Goal: Information Seeking & Learning: Find specific fact

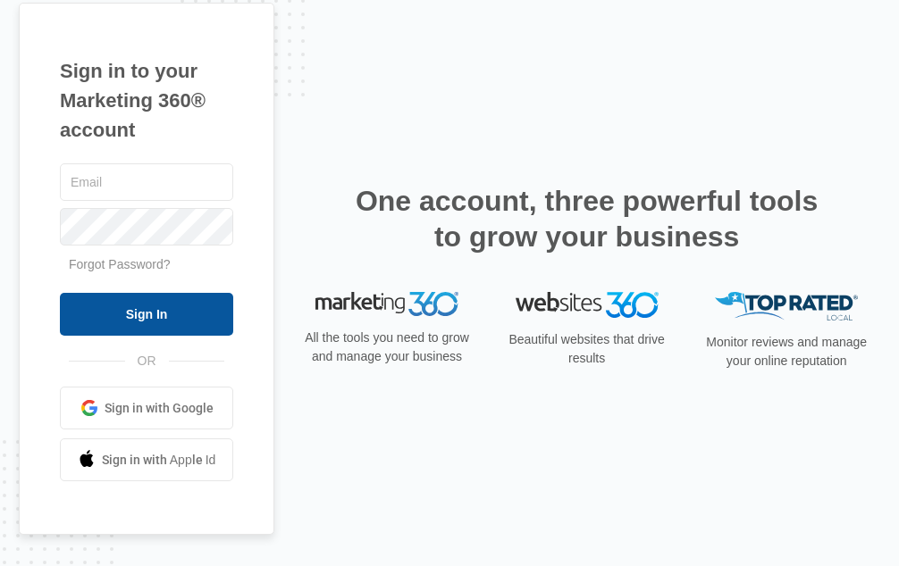
type input "[EMAIL_ADDRESS][DOMAIN_NAME]"
click at [197, 311] on input "Sign In" at bounding box center [146, 314] width 173 height 43
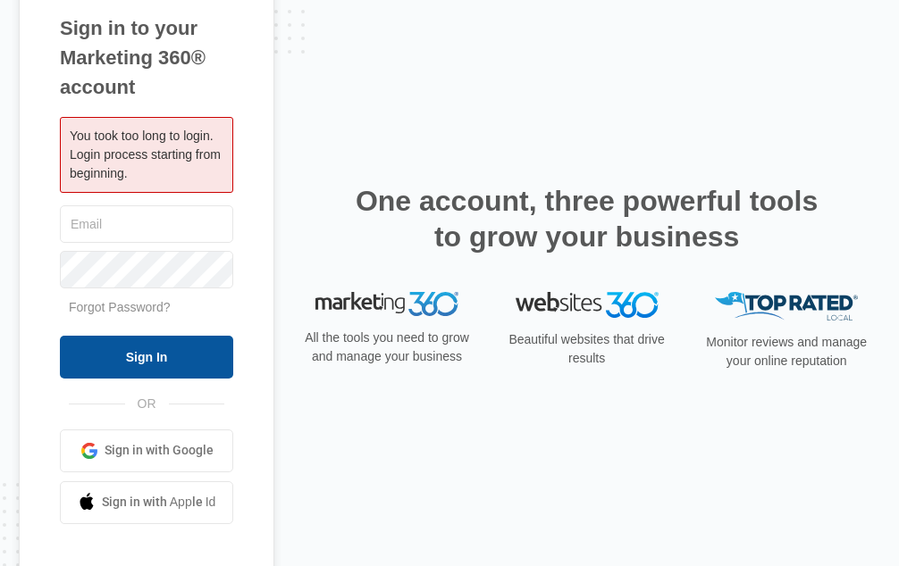
type input "[EMAIL_ADDRESS][DOMAIN_NAME]"
click at [176, 351] on input "Sign In" at bounding box center [146, 357] width 173 height 43
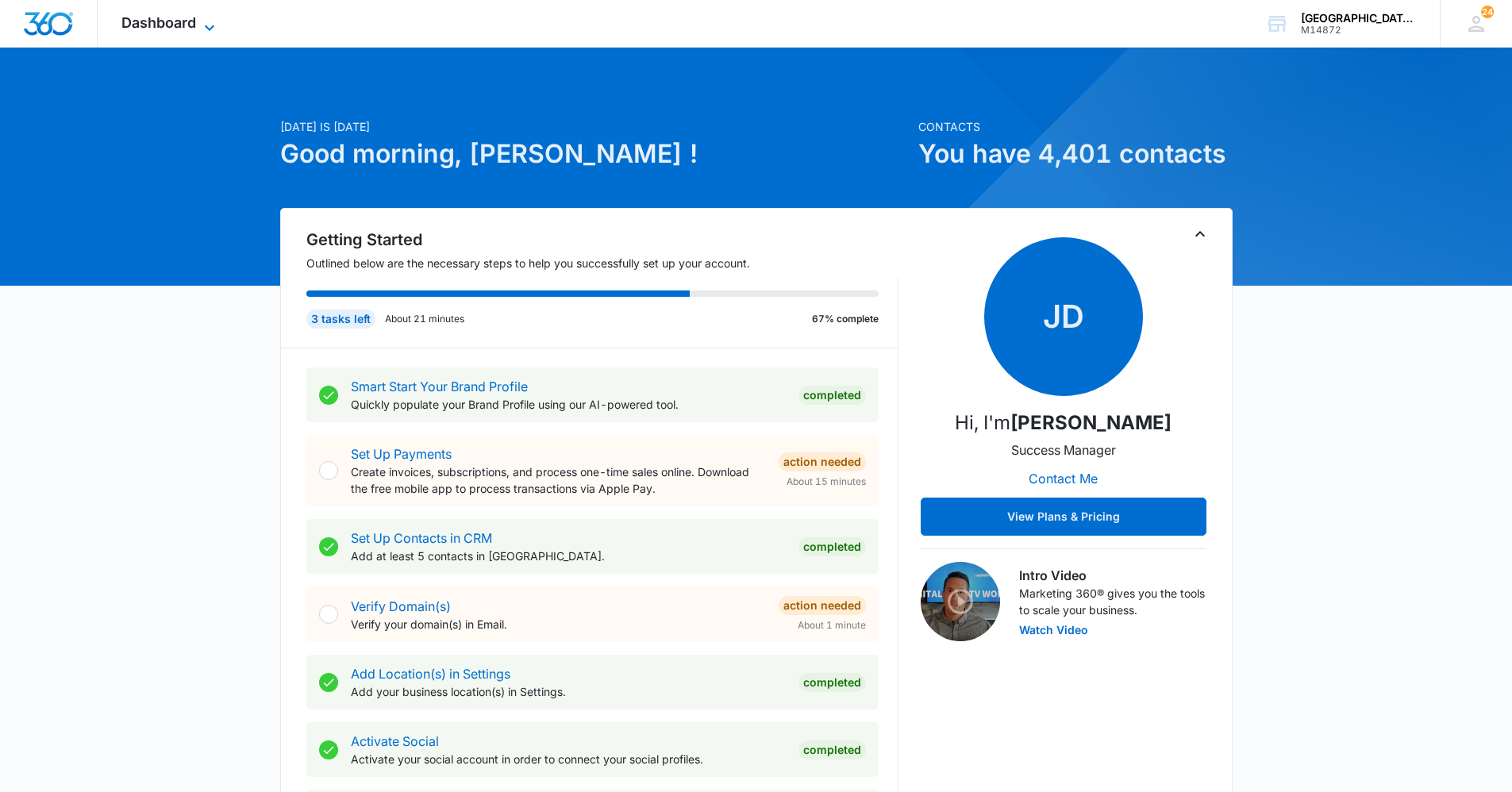
click at [181, 15] on span "Dashboard" at bounding box center [159, 22] width 75 height 17
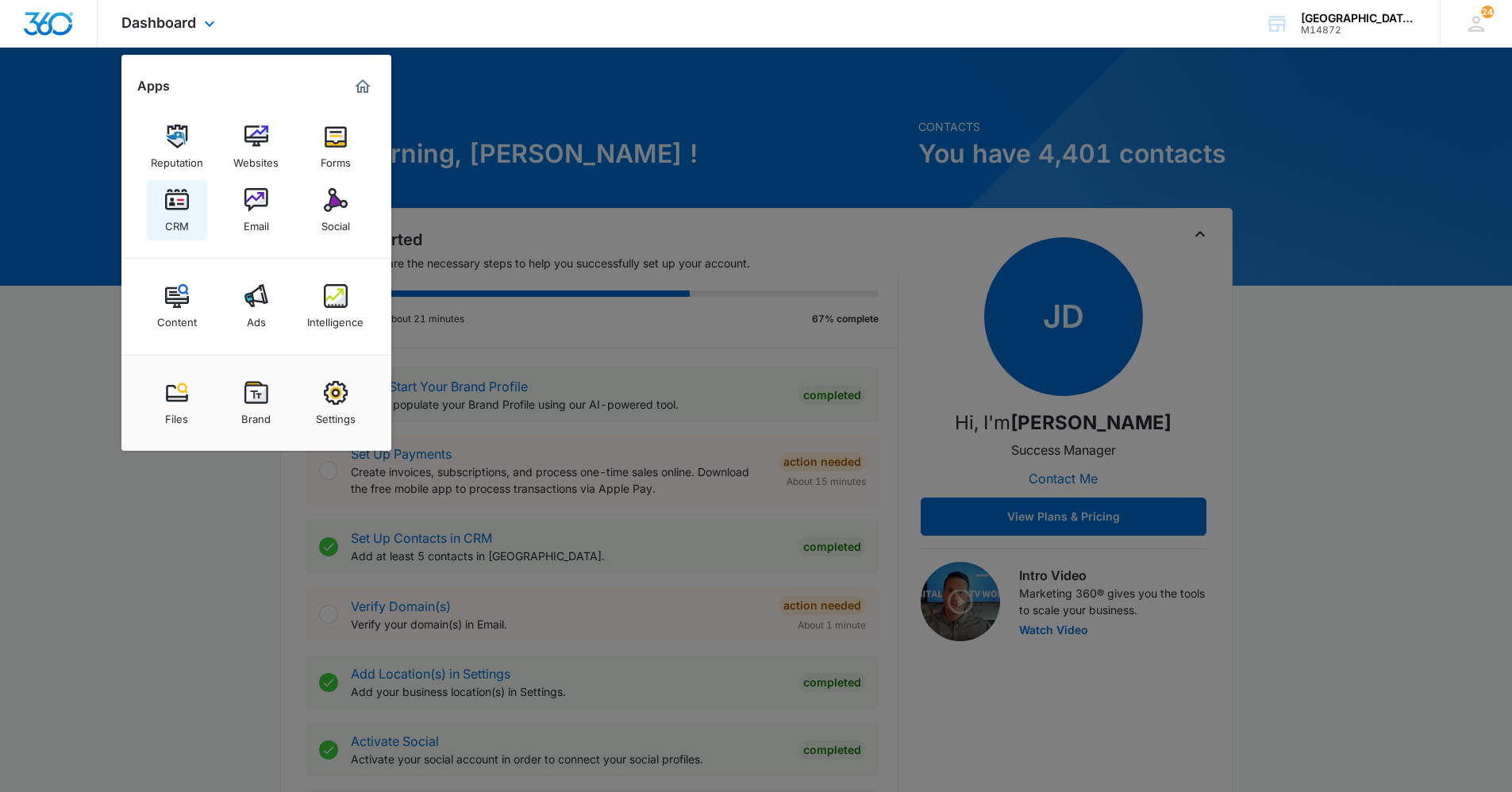
click at [182, 208] on img at bounding box center [177, 200] width 24 height 24
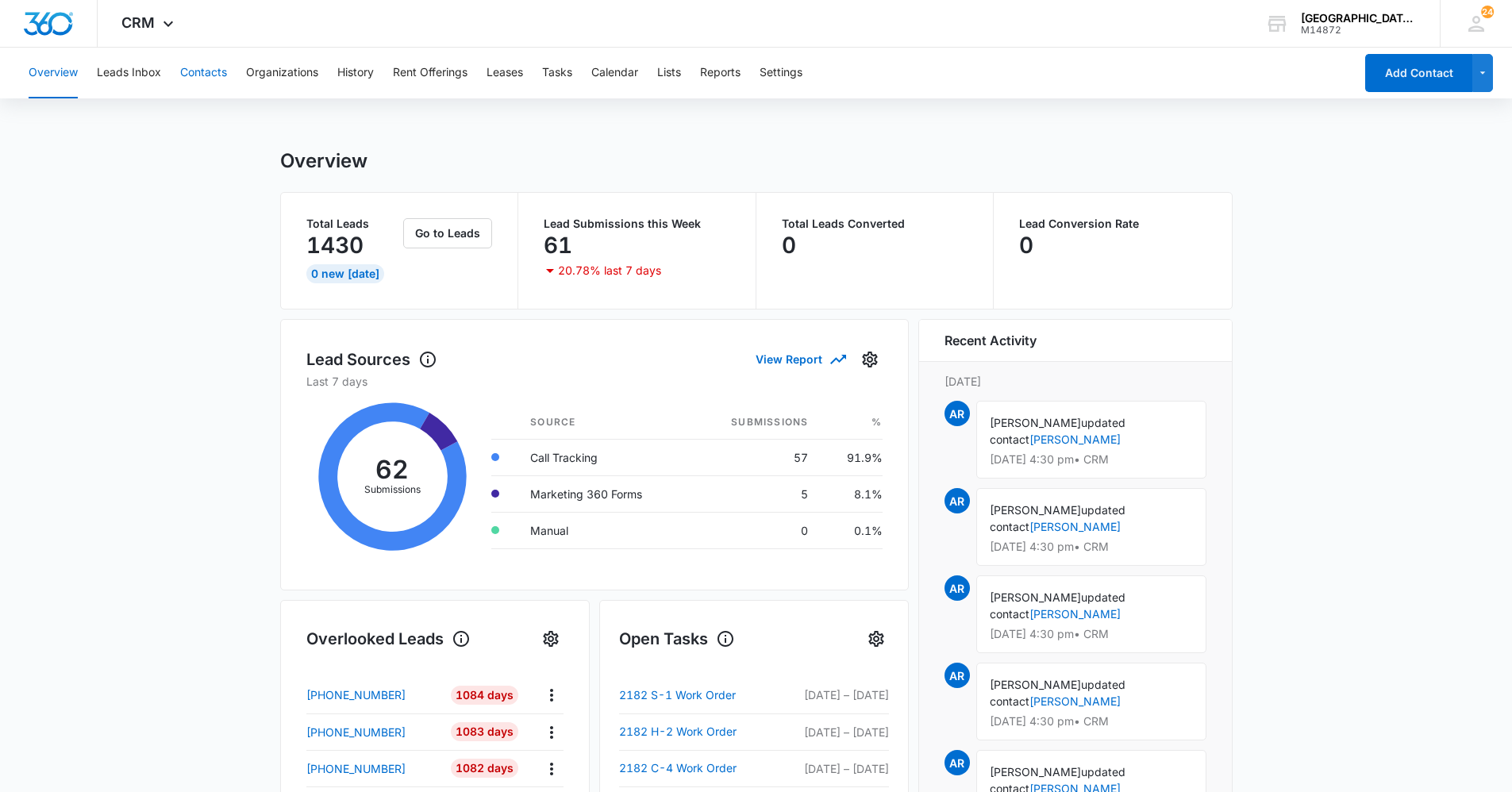
click at [203, 75] on button "Contacts" at bounding box center [203, 73] width 47 height 51
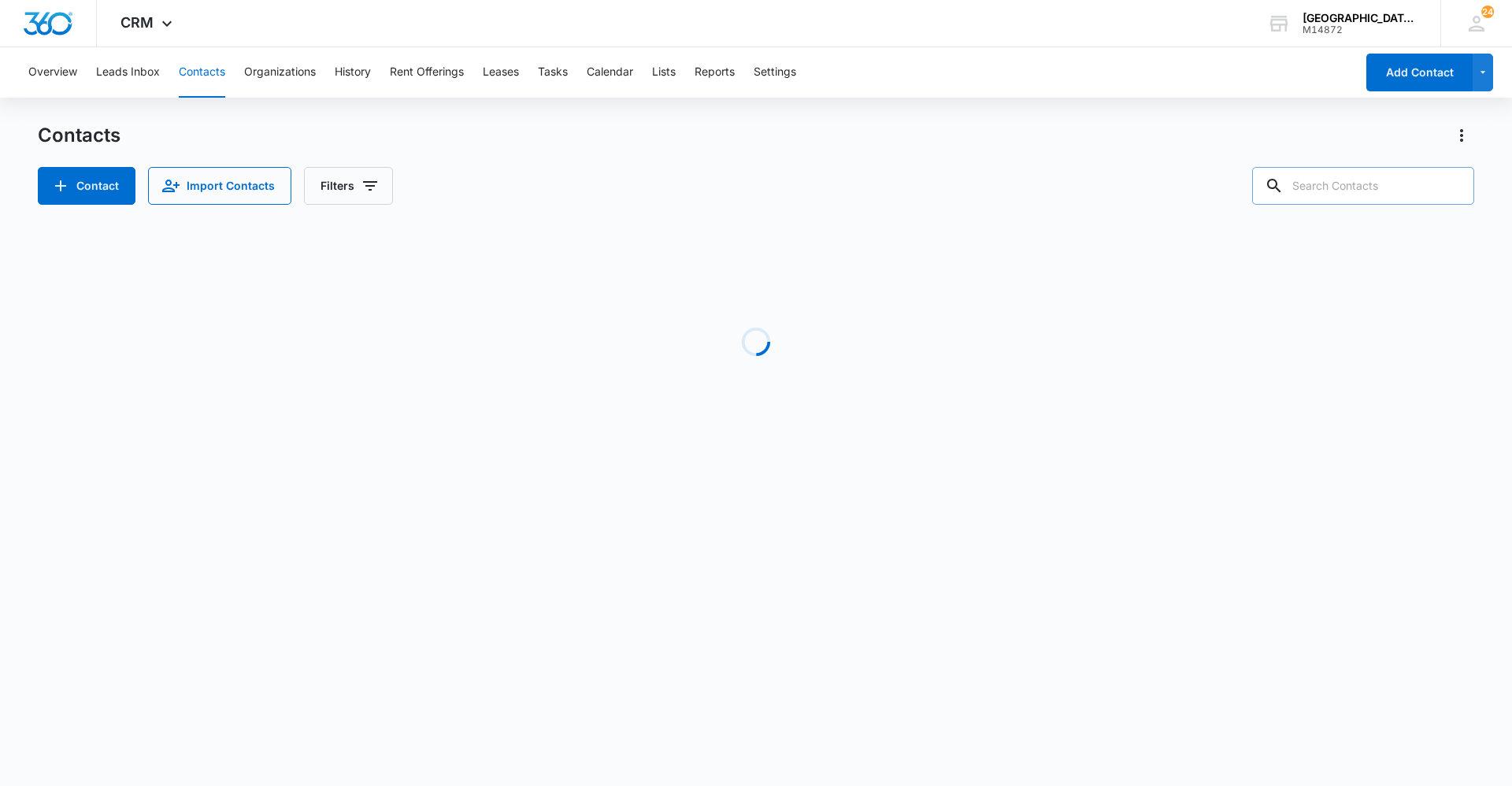
click at [792, 174] on input "text" at bounding box center [1363, 185] width 222 height 38
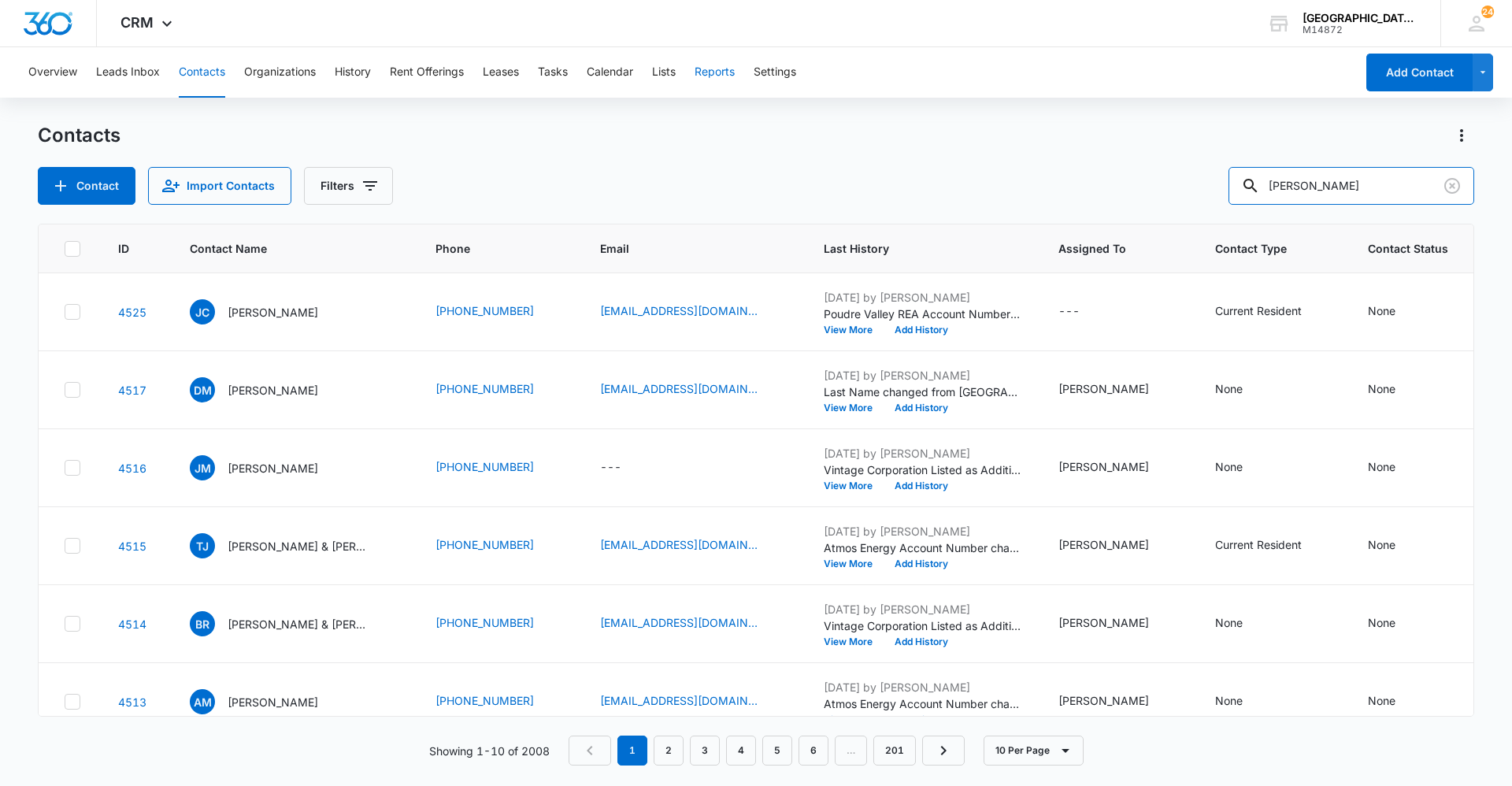
type input "[PERSON_NAME]"
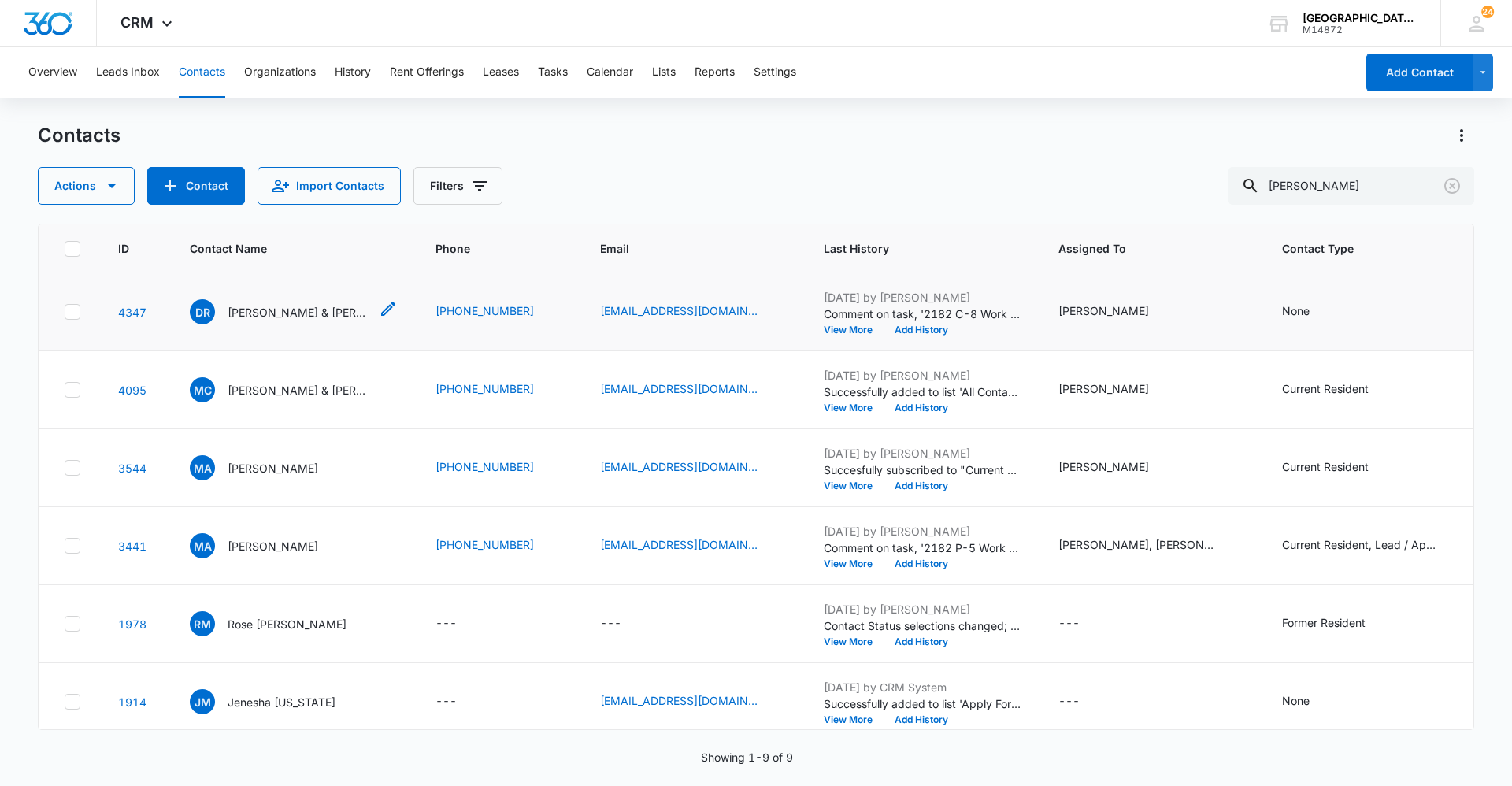
click at [293, 312] on p "[PERSON_NAME] & [PERSON_NAME]" at bounding box center [298, 312] width 142 height 17
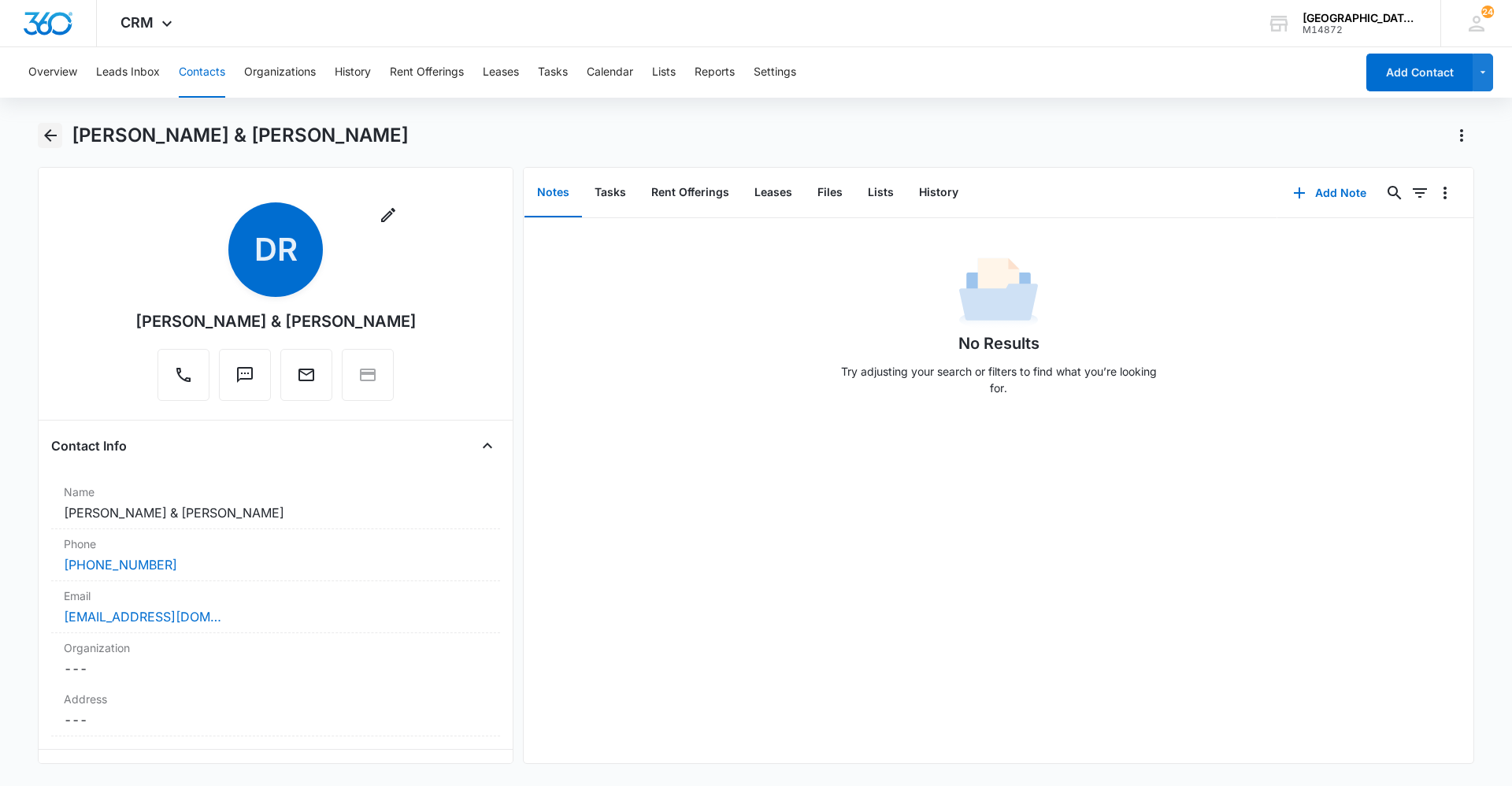
click at [49, 131] on icon "Back" at bounding box center [50, 136] width 12 height 12
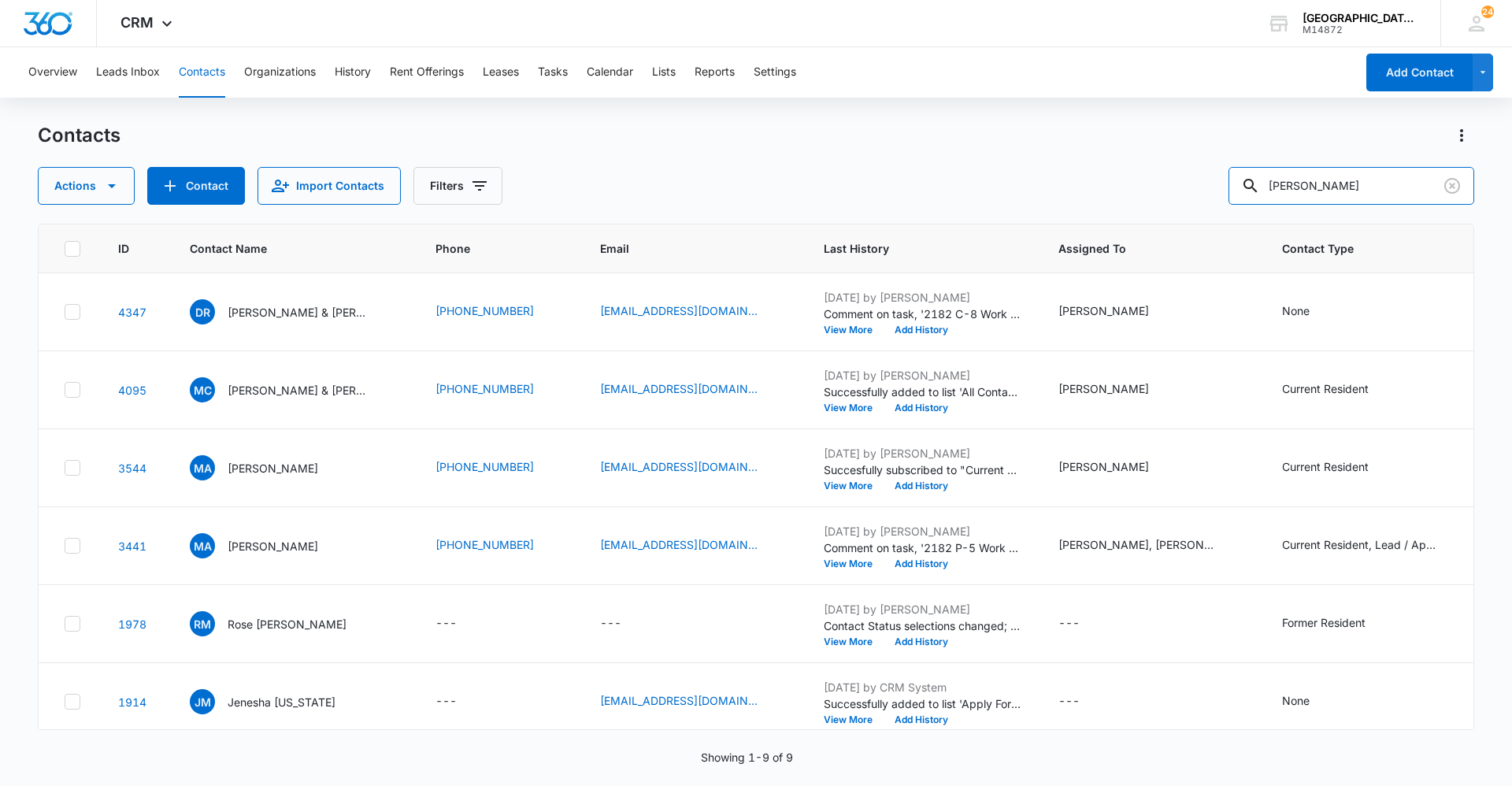
drag, startPoint x: 1318, startPoint y: 181, endPoint x: 859, endPoint y: 179, distance: 459.0
click at [792, 183] on div "Actions Contact Import Contacts Filters [PERSON_NAME]" at bounding box center [756, 185] width 1436 height 38
type input "[PERSON_NAME]"
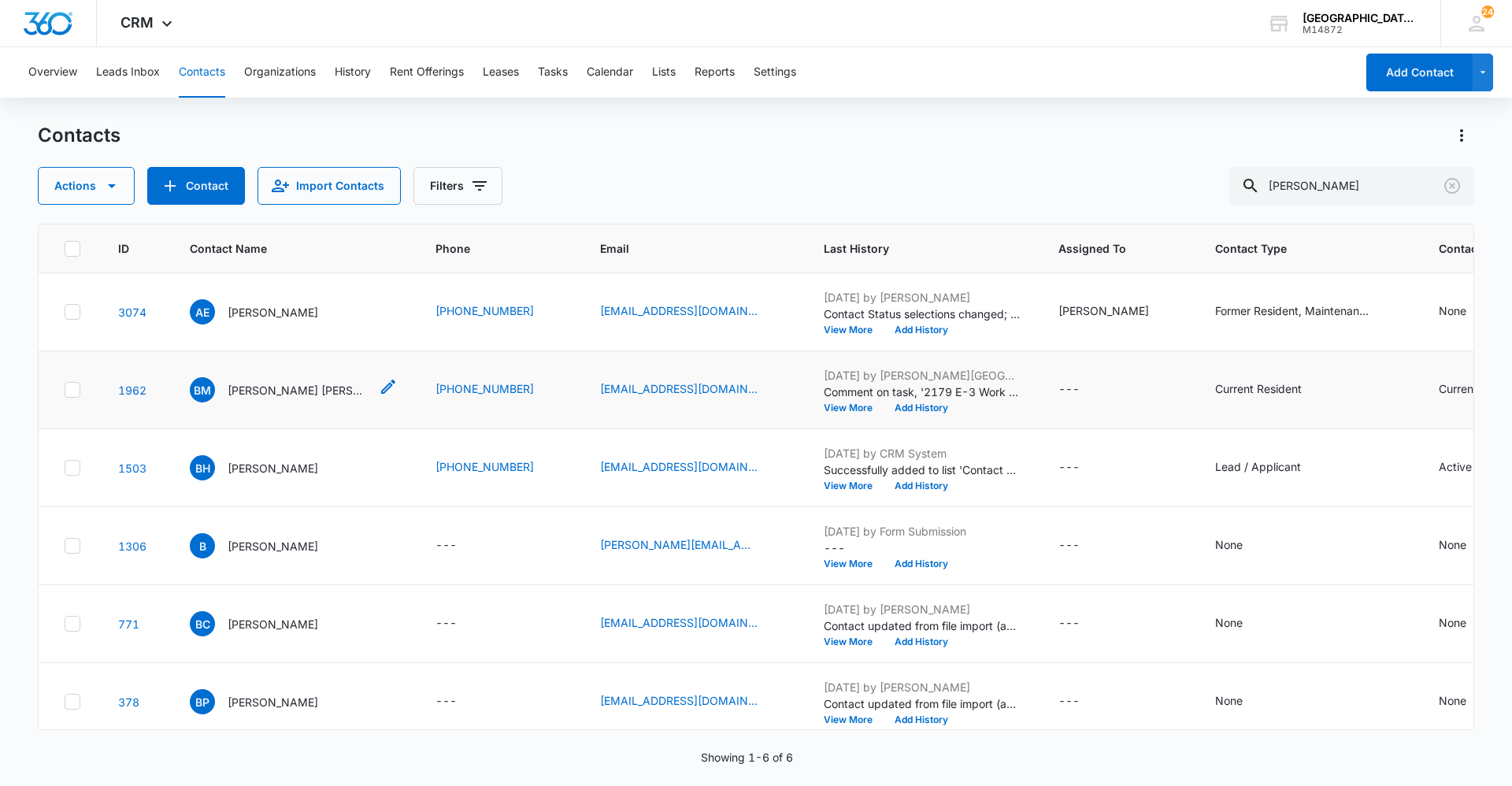
click at [291, 391] on p "[PERSON_NAME] [PERSON_NAME]" at bounding box center [298, 389] width 142 height 17
